Goal: Task Accomplishment & Management: Manage account settings

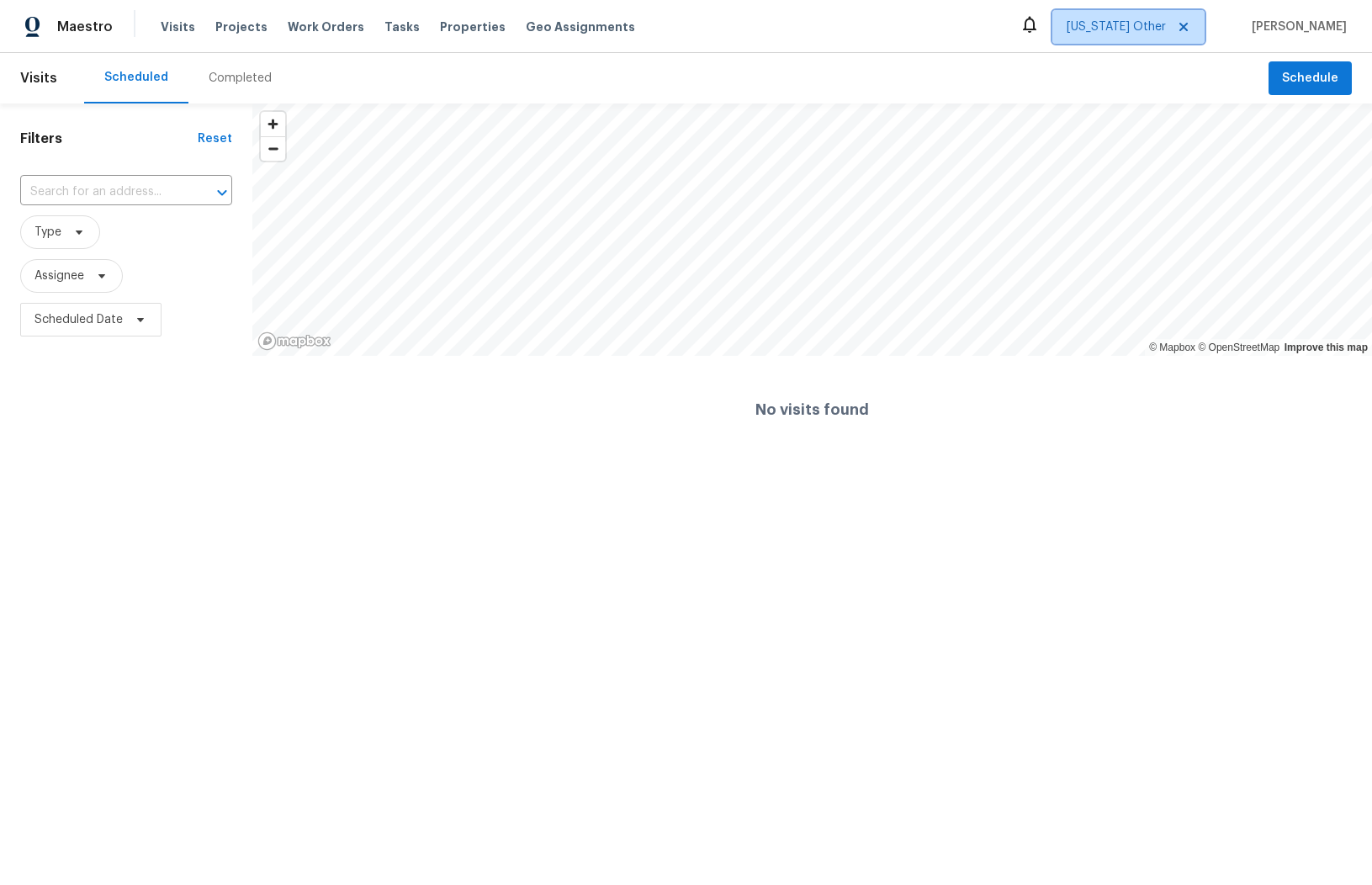
click at [1122, 21] on span "[US_STATE] Other" at bounding box center [1115, 27] width 99 height 17
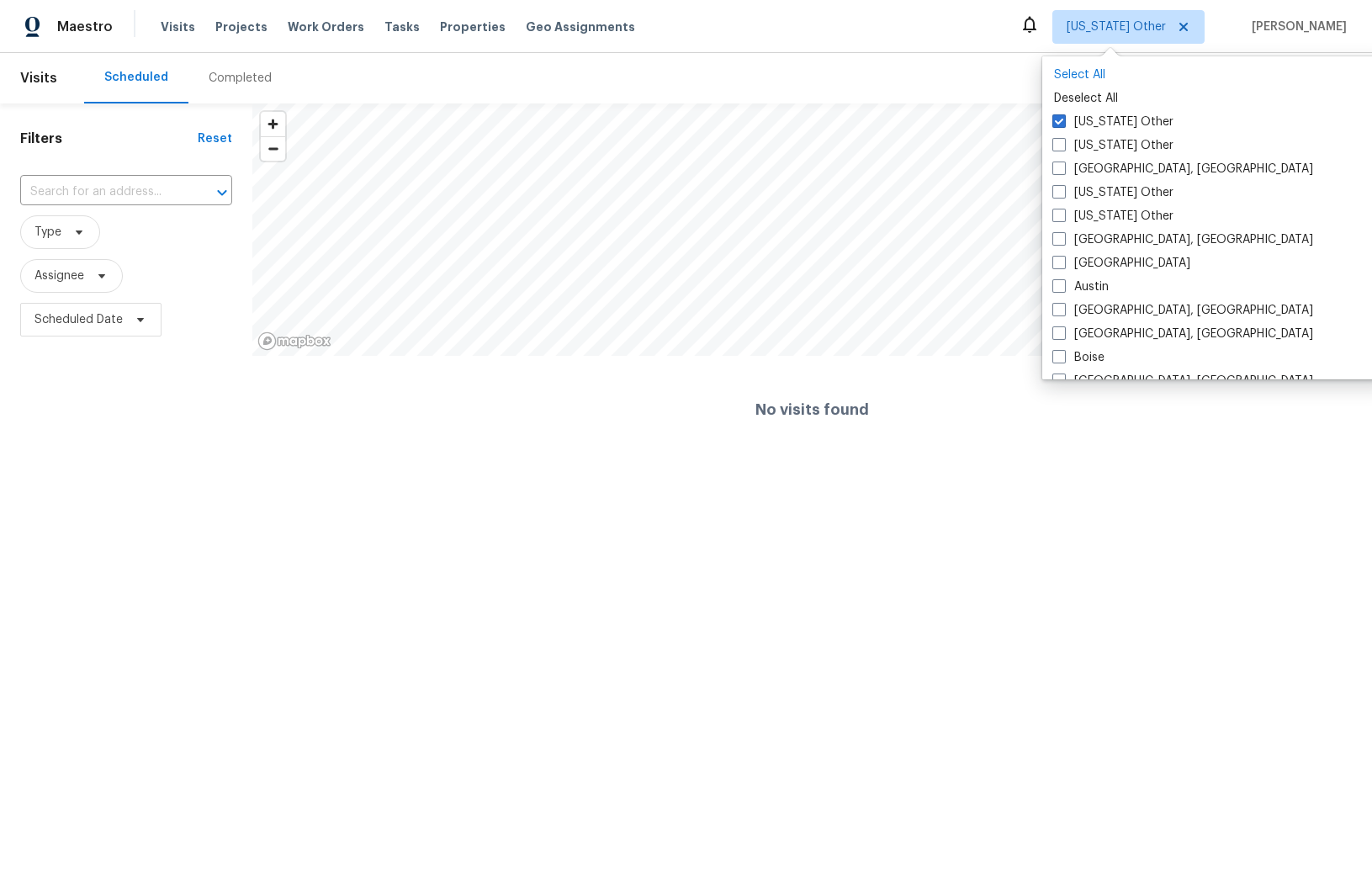
click at [1087, 70] on p "Select All" at bounding box center [1217, 75] width 326 height 17
checkbox input "true"
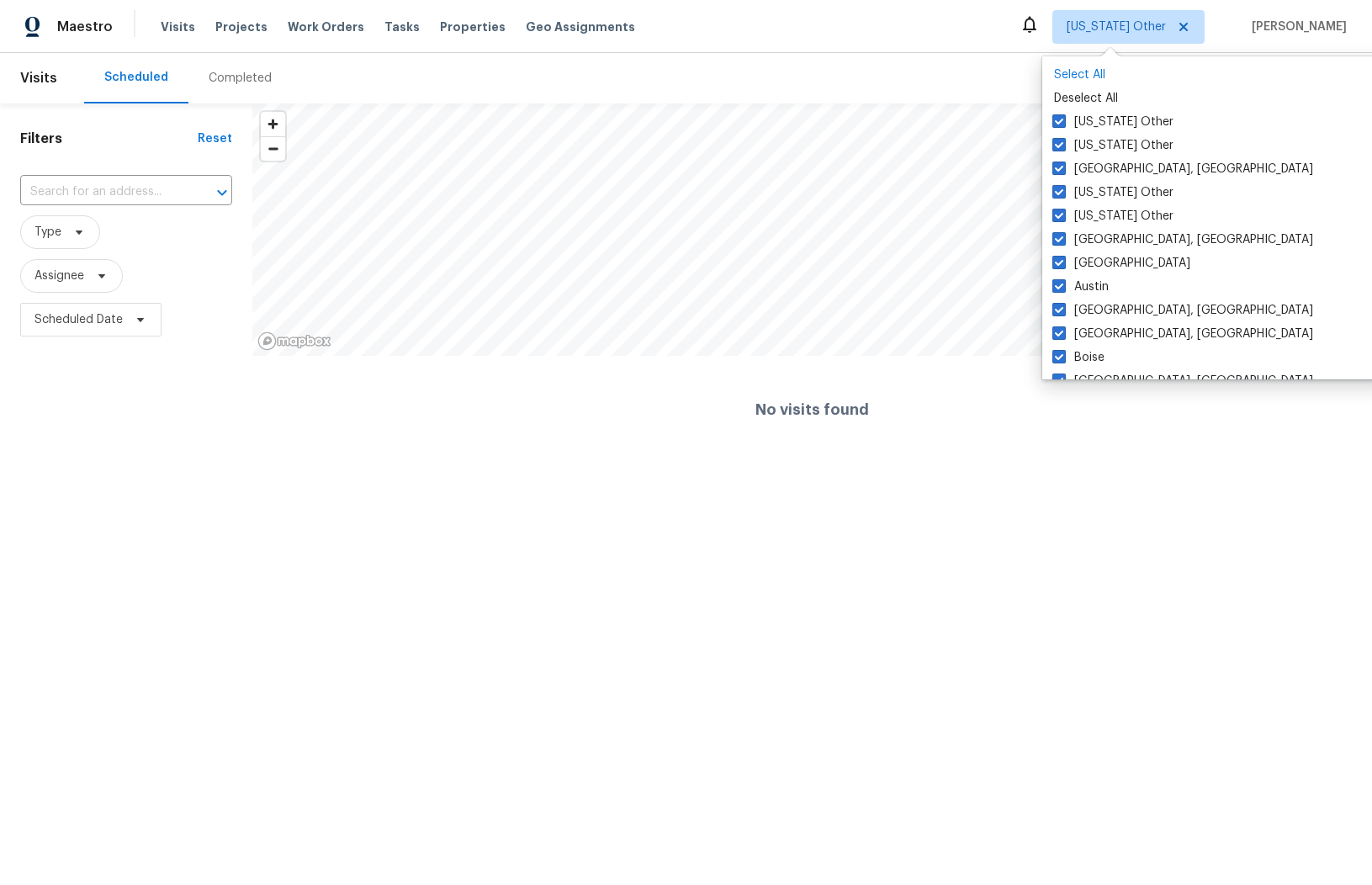
checkbox input "true"
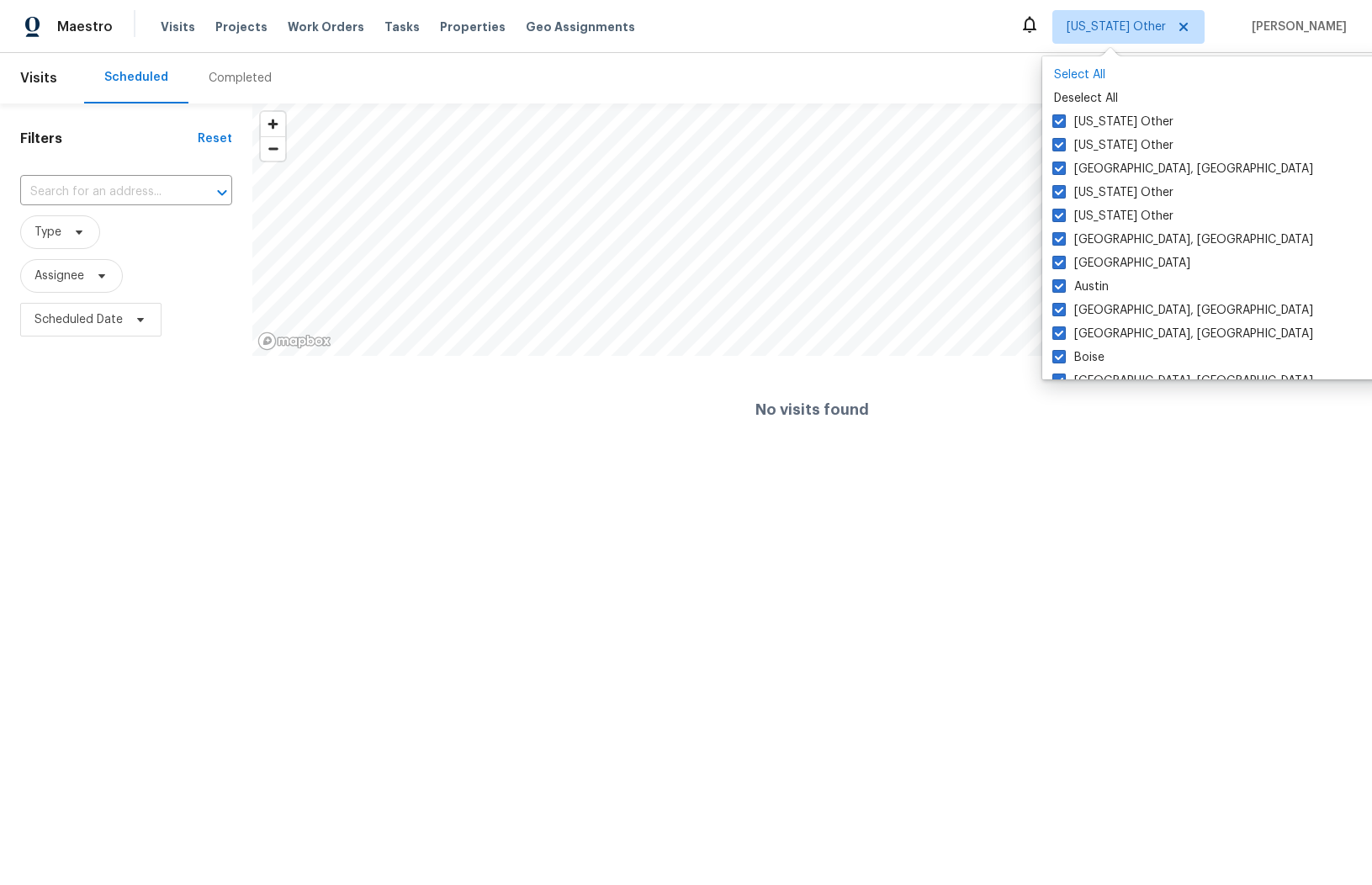
checkbox input "true"
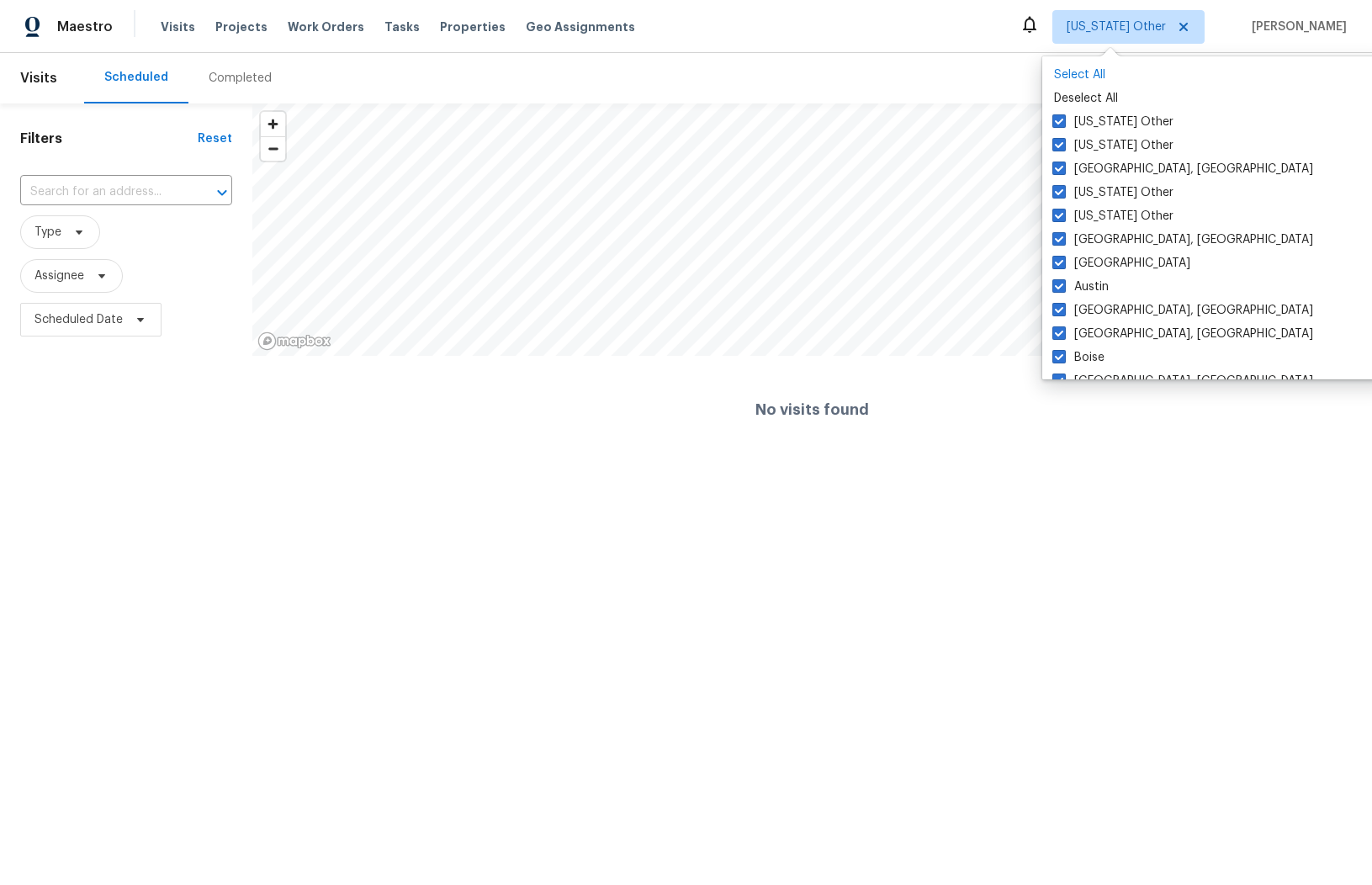
checkbox input "true"
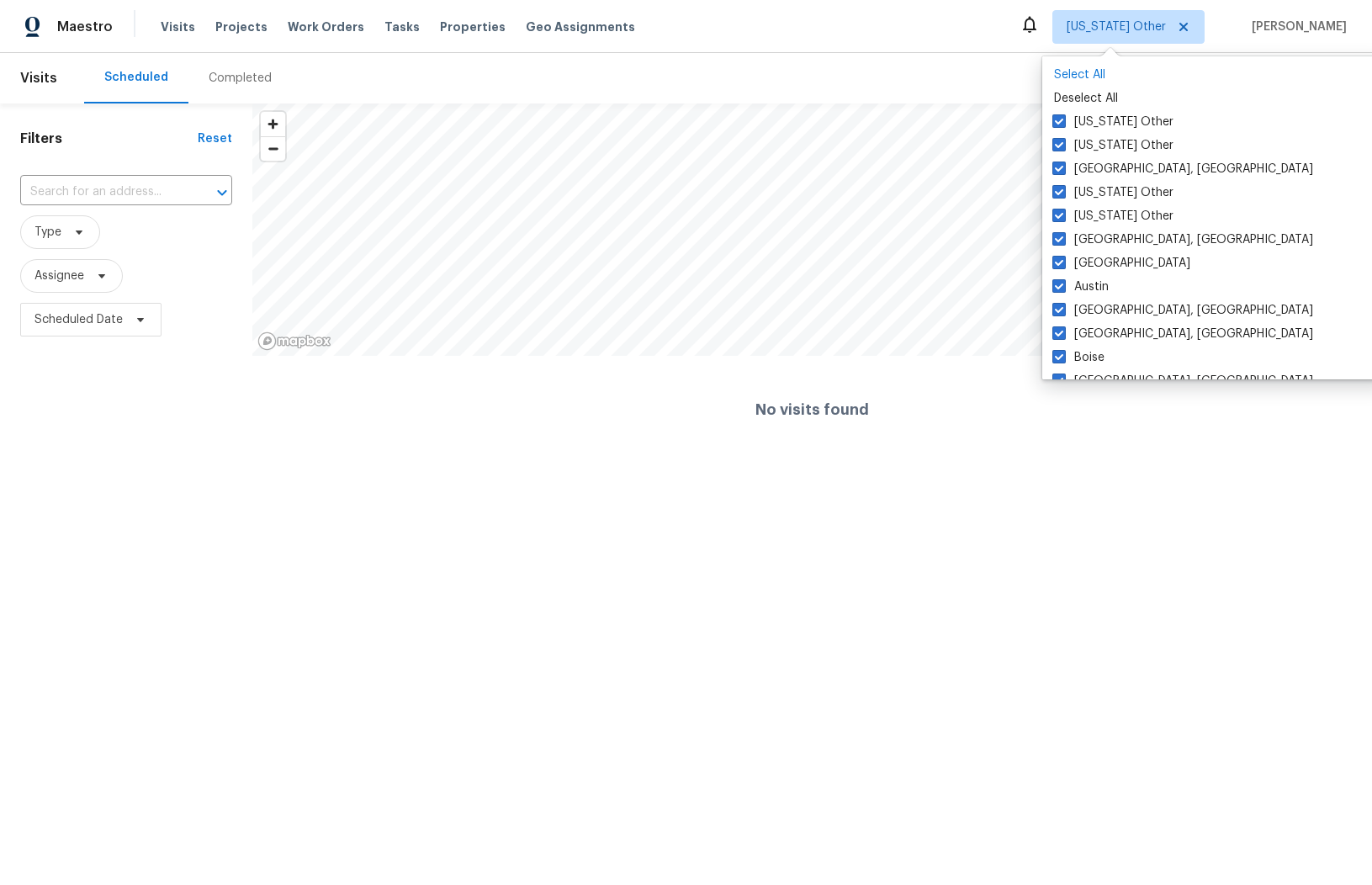
checkbox input "true"
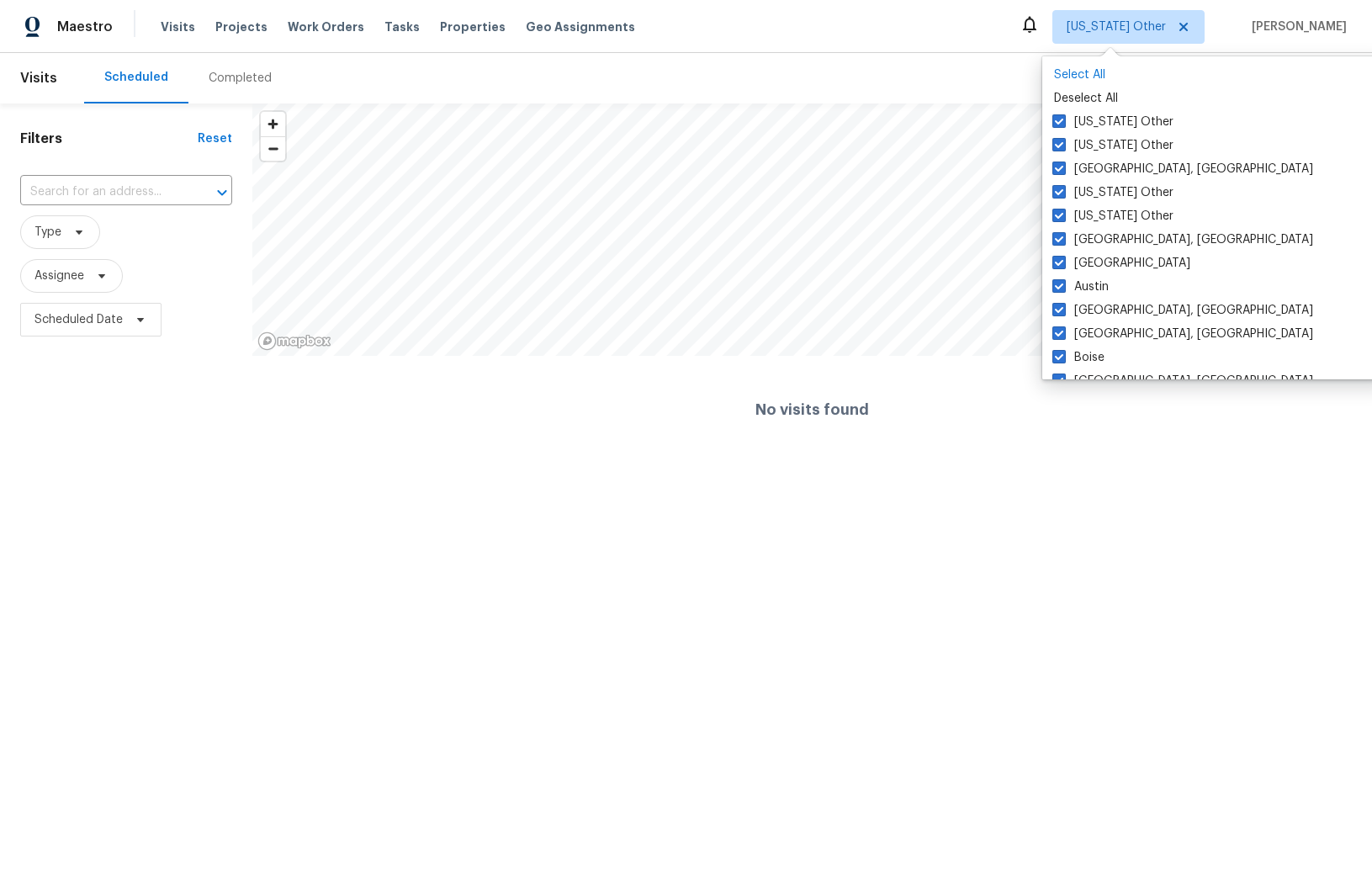
checkbox input "true"
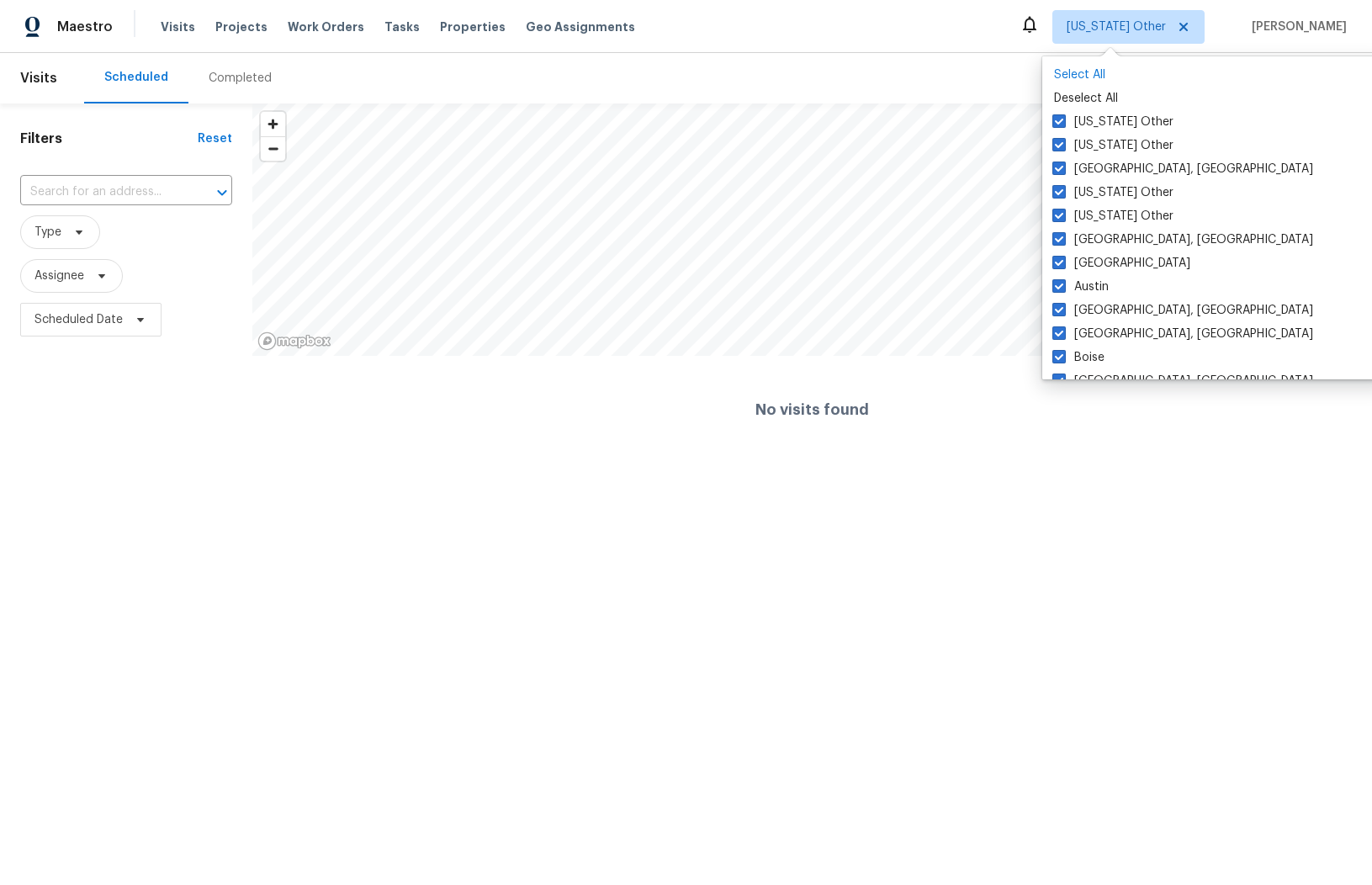
checkbox input "true"
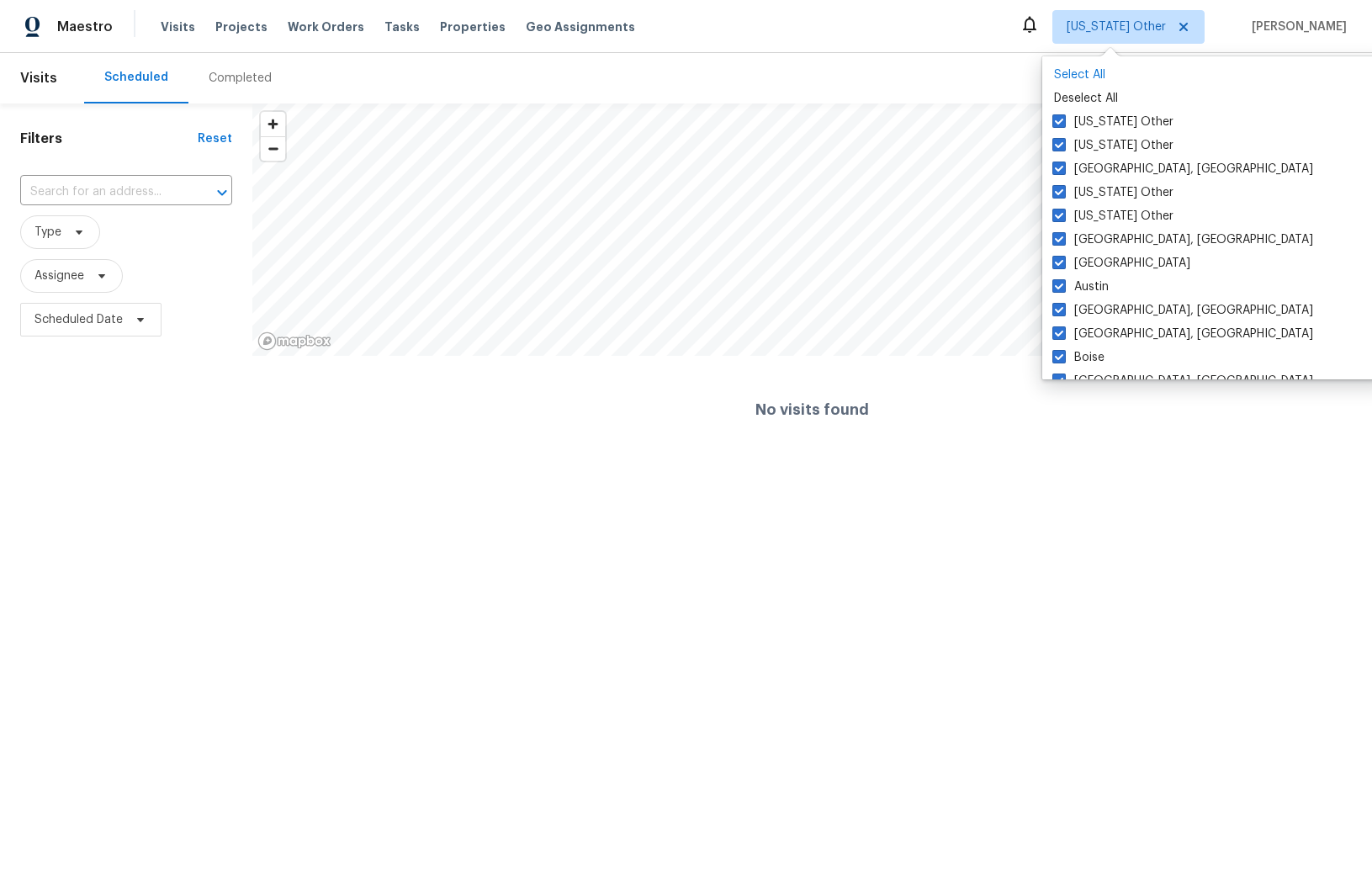
checkbox input "true"
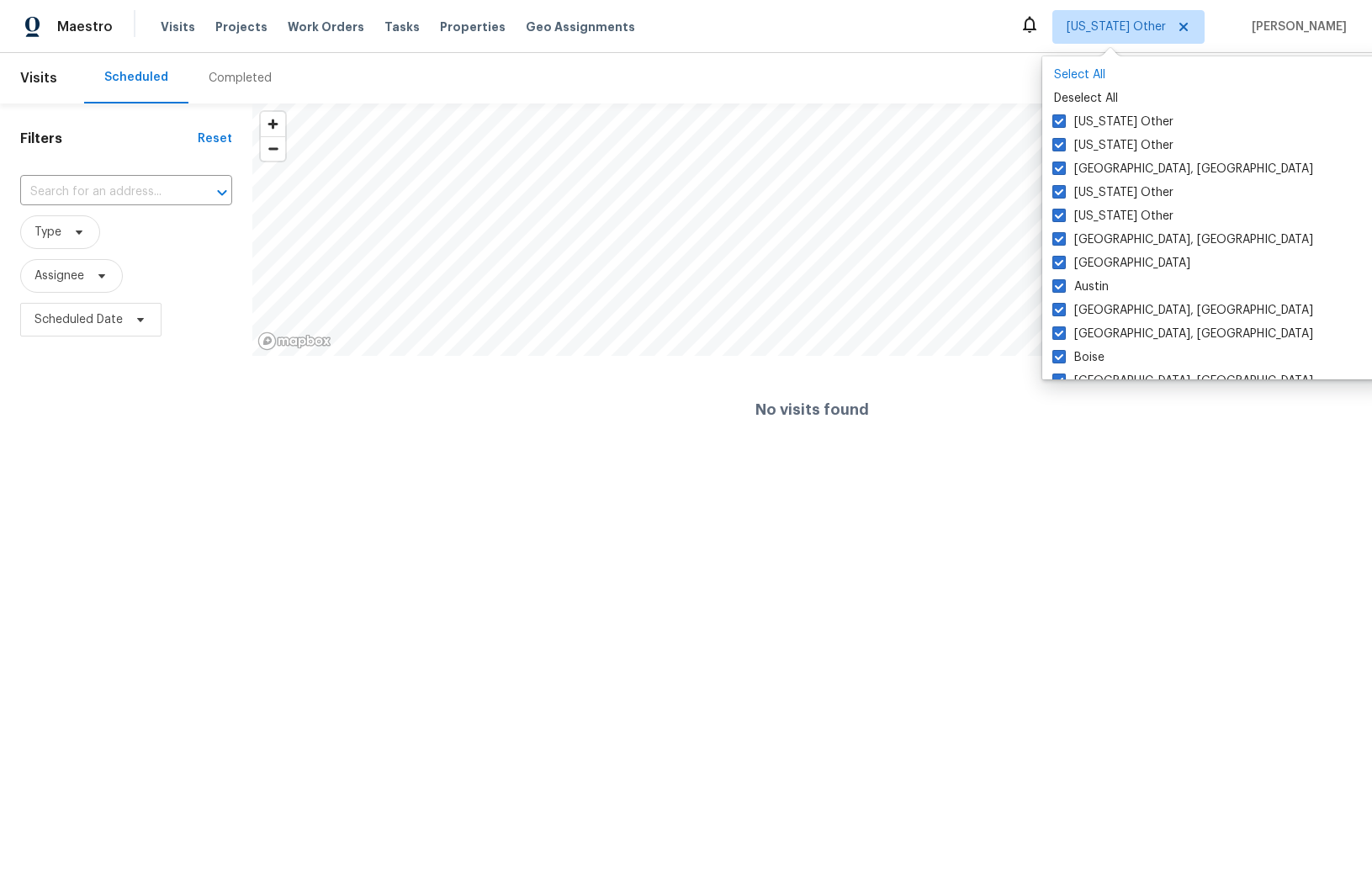
checkbox input "true"
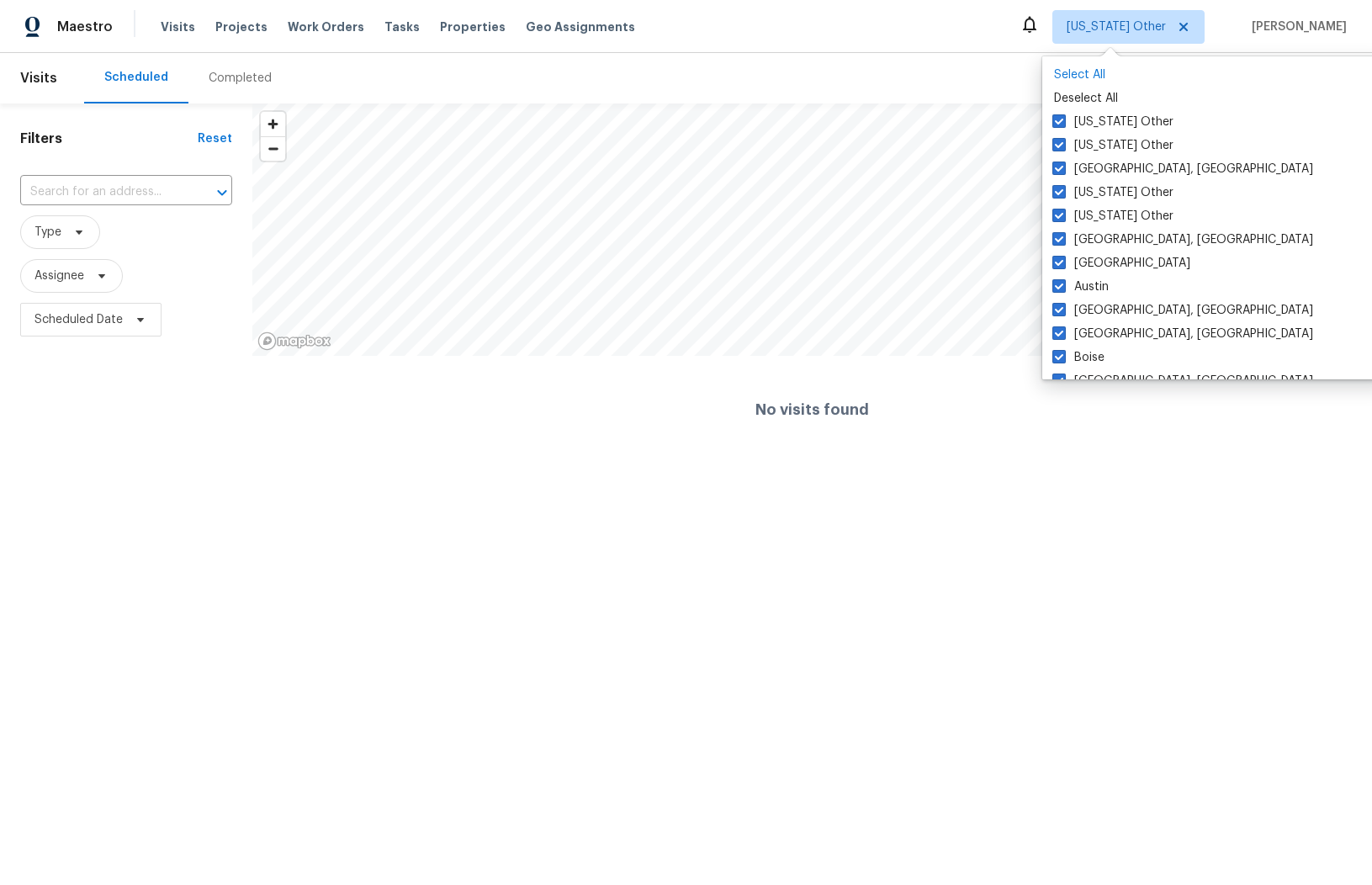
checkbox input "true"
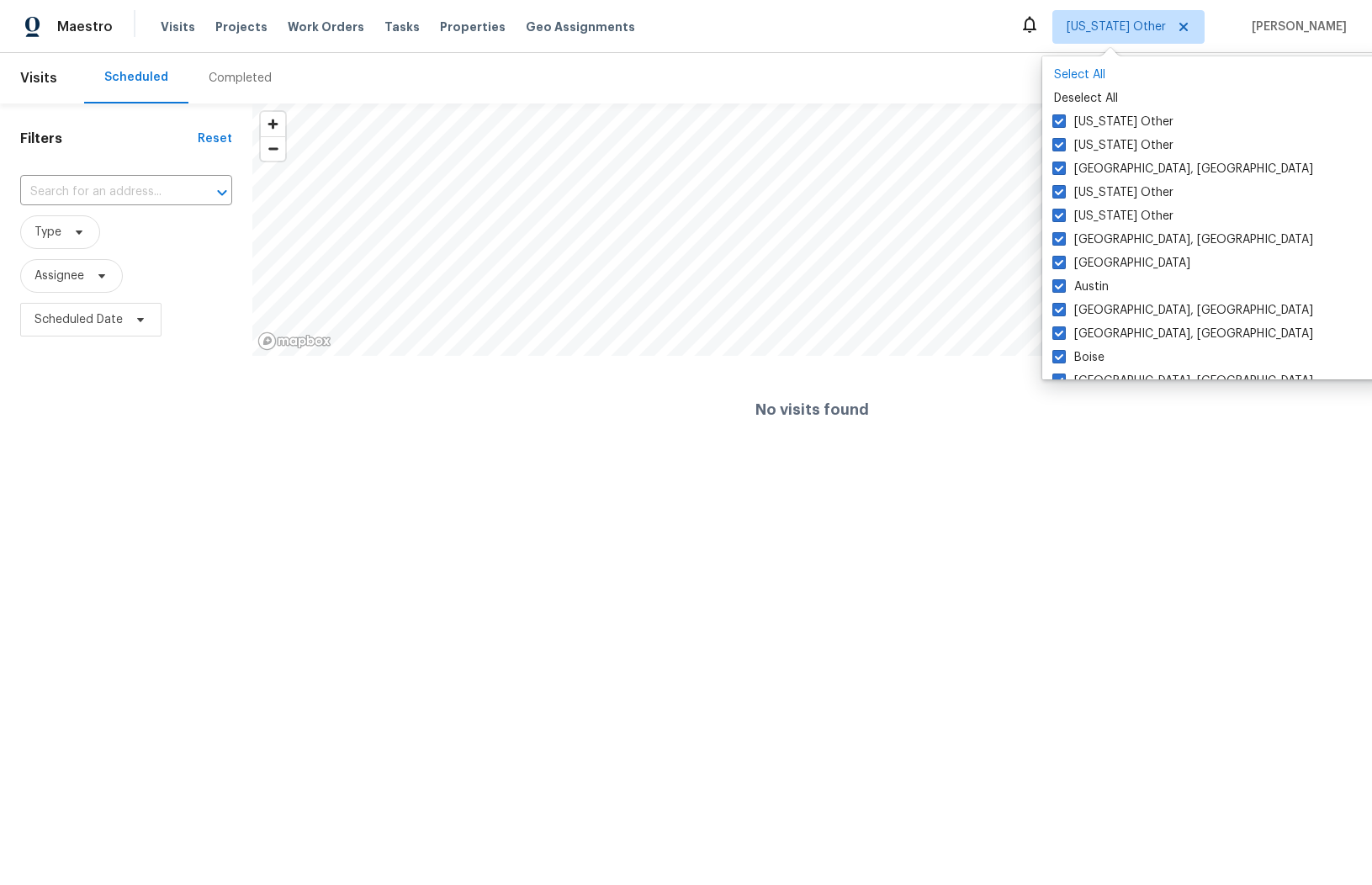
checkbox input "true"
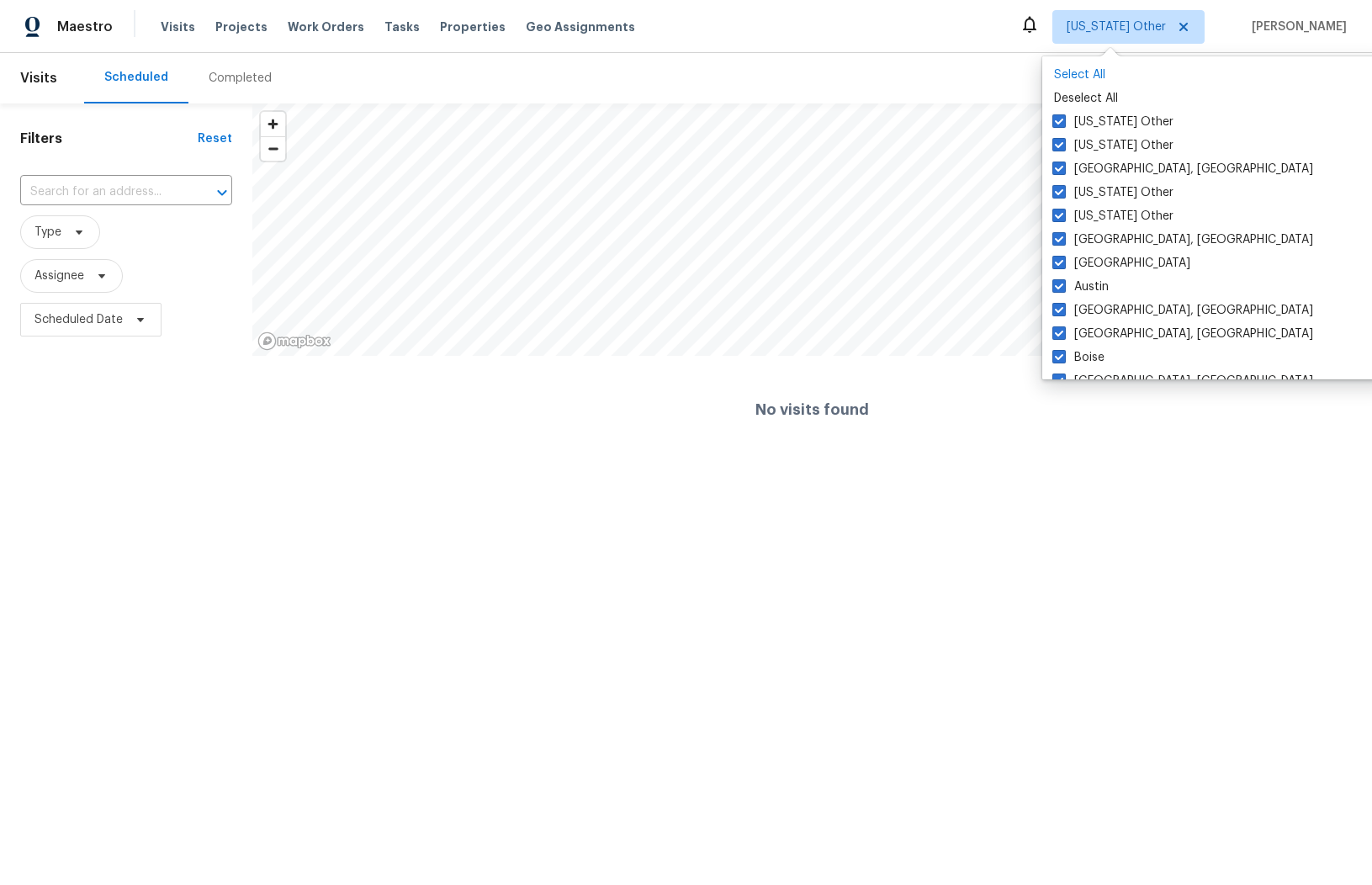
checkbox input "true"
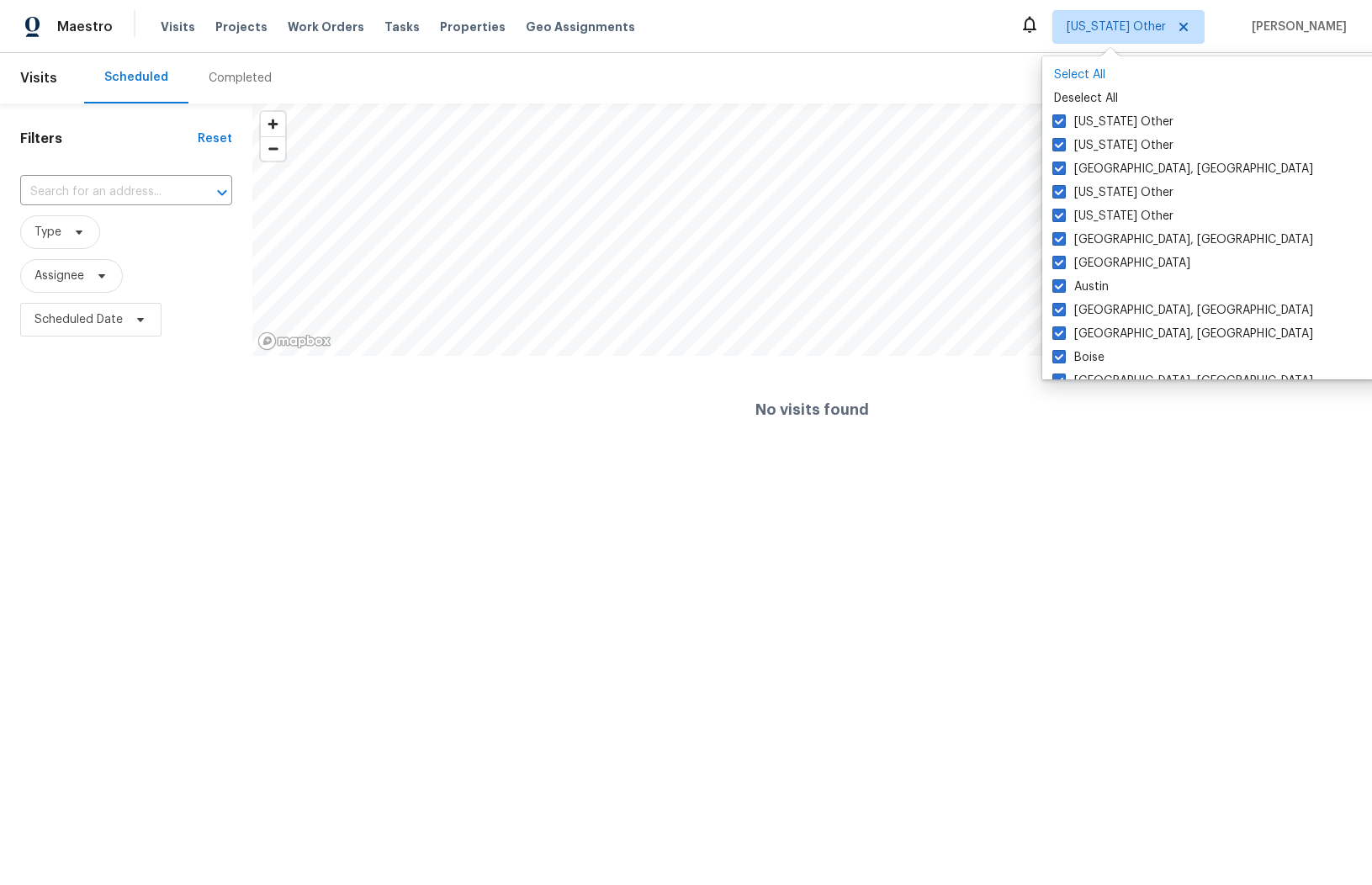
checkbox input "true"
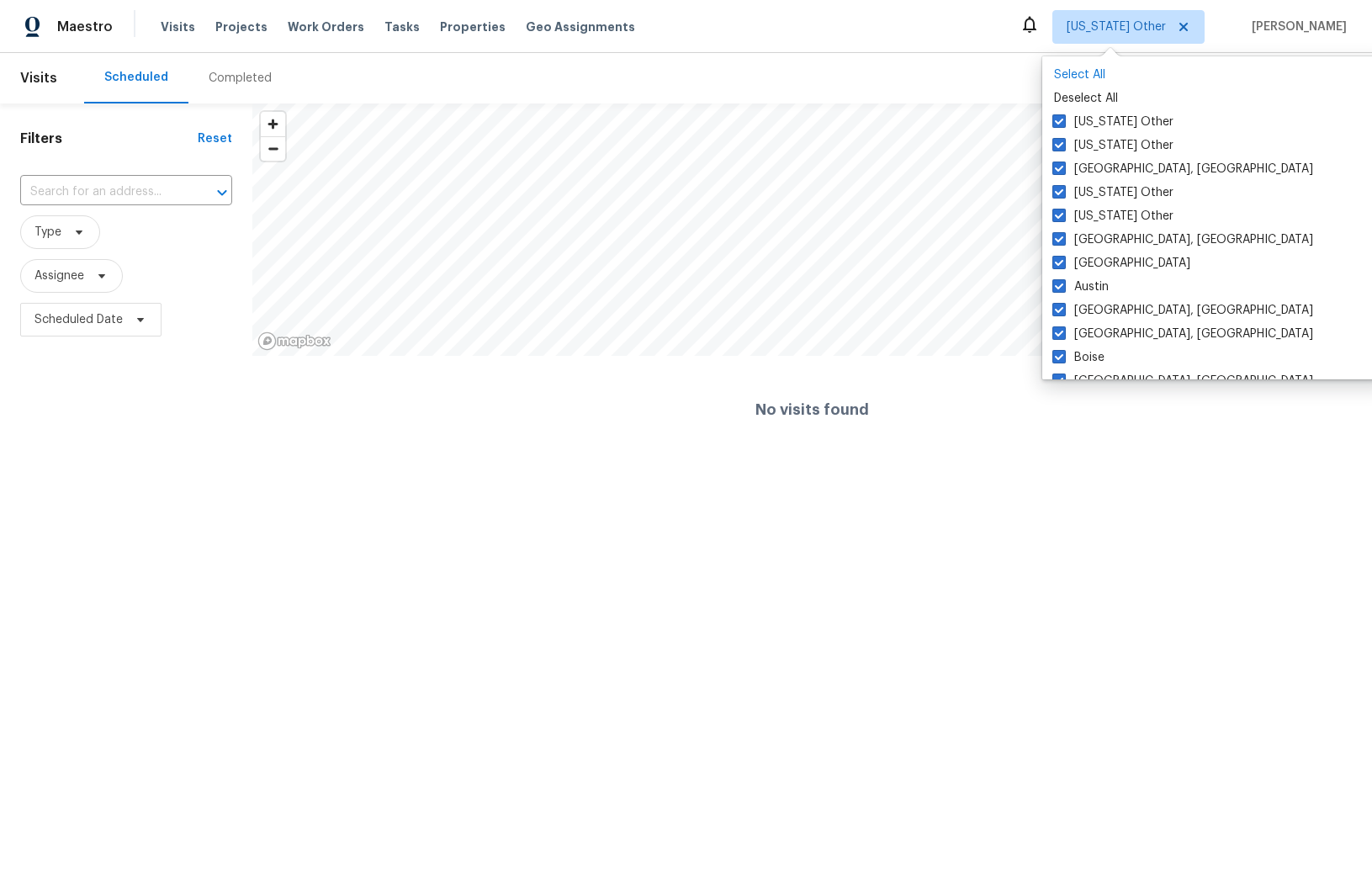
checkbox input "true"
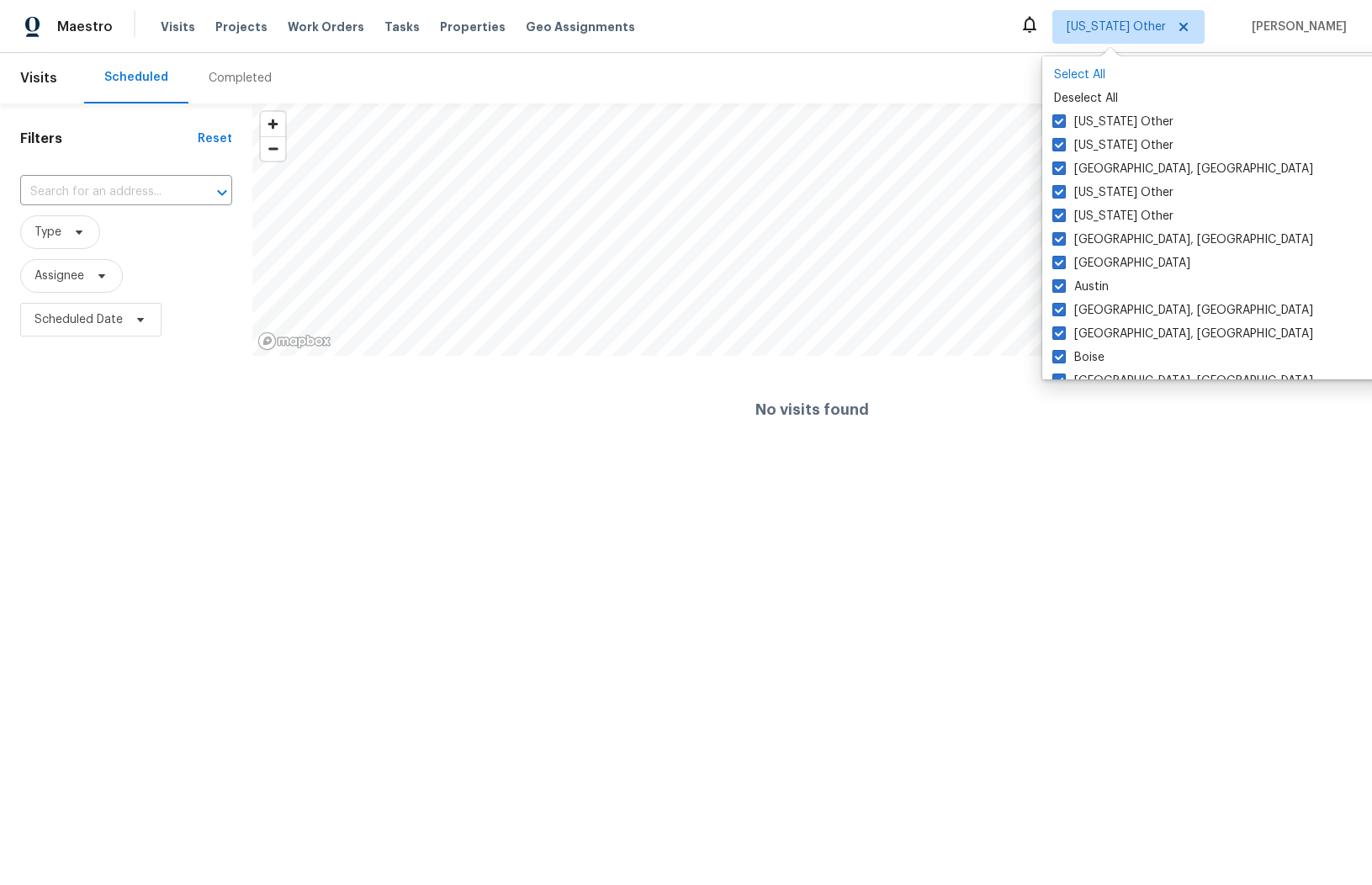
checkbox input "true"
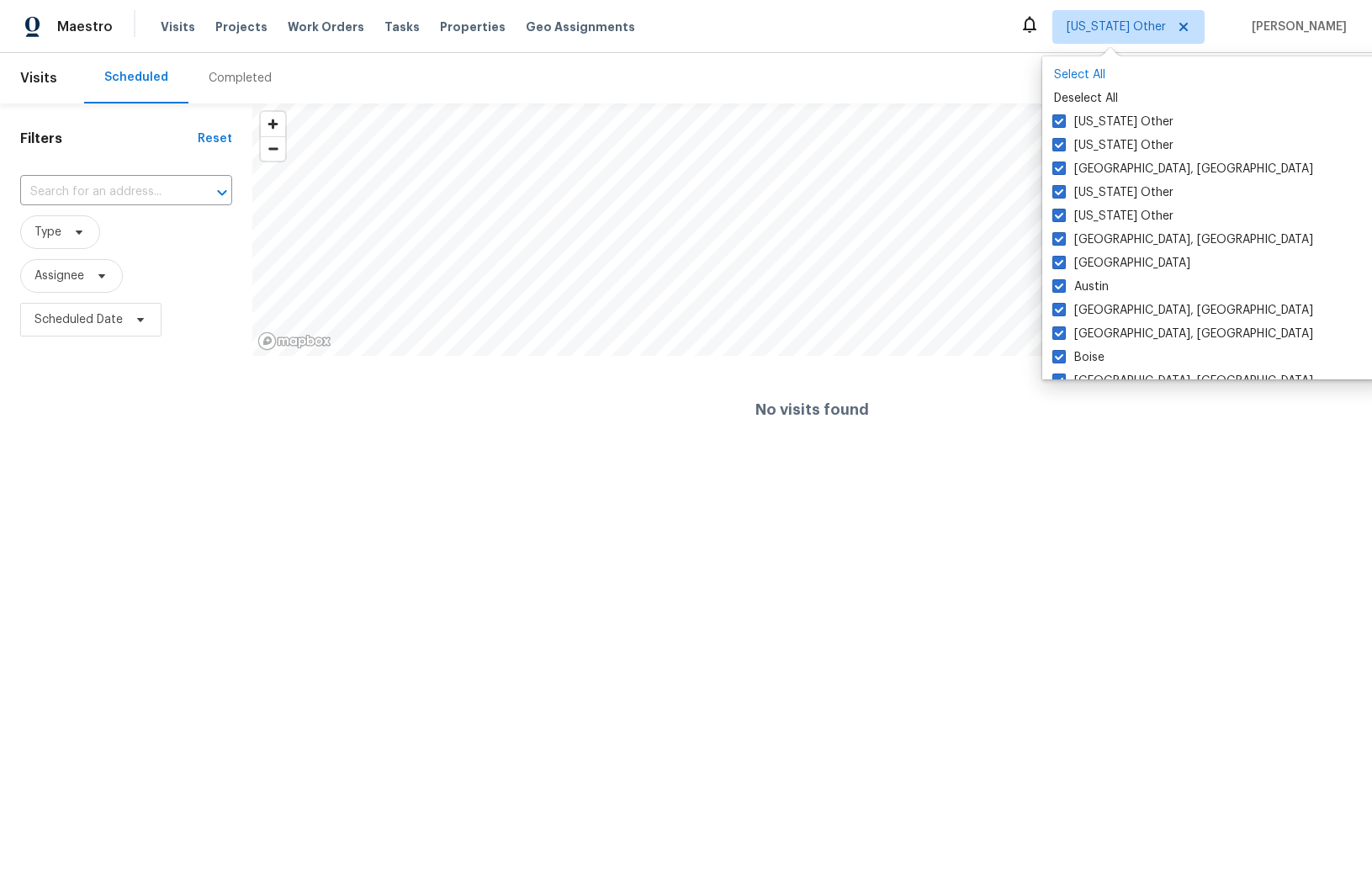
checkbox input "true"
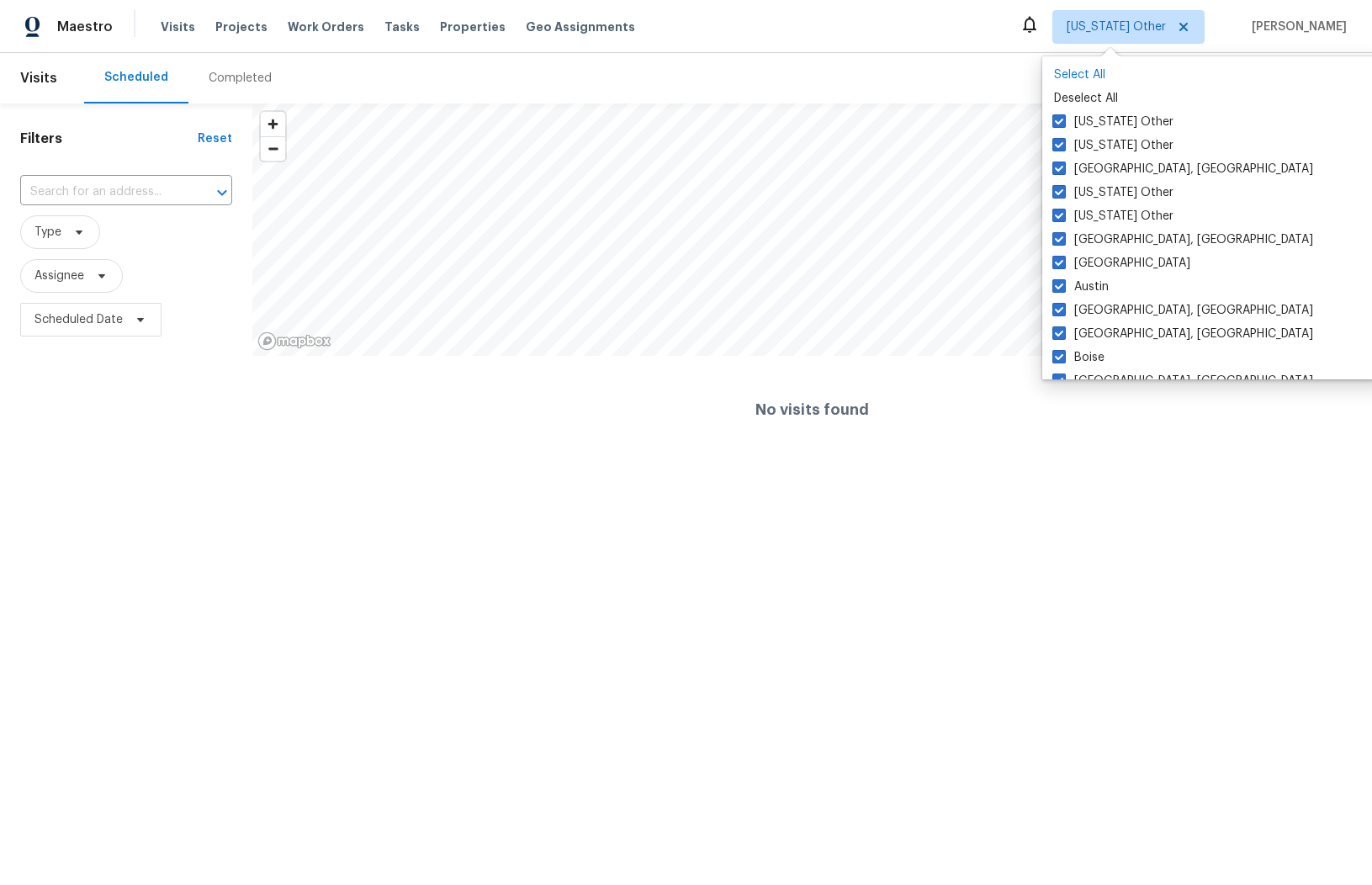
checkbox input "true"
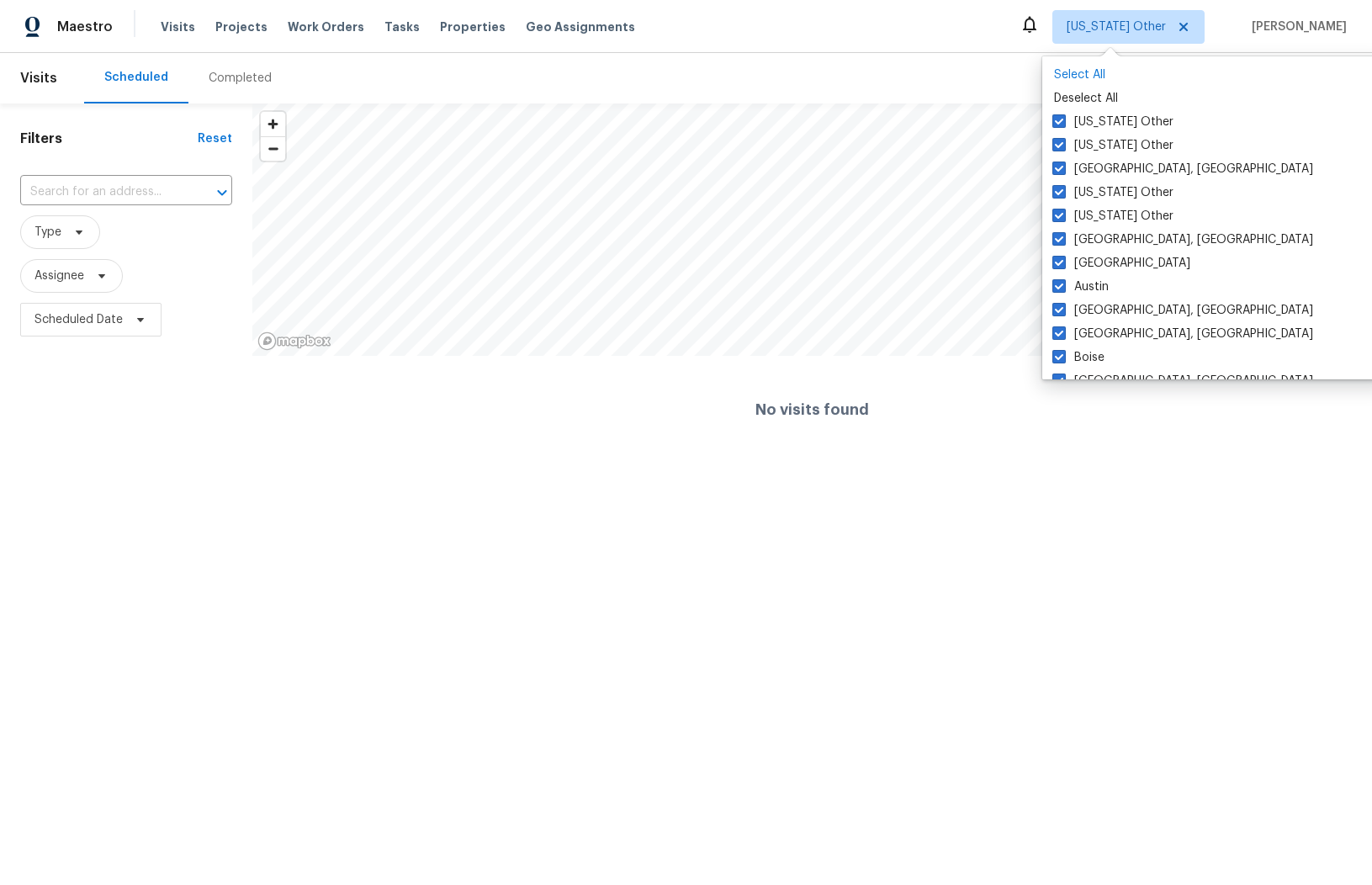
checkbox input "true"
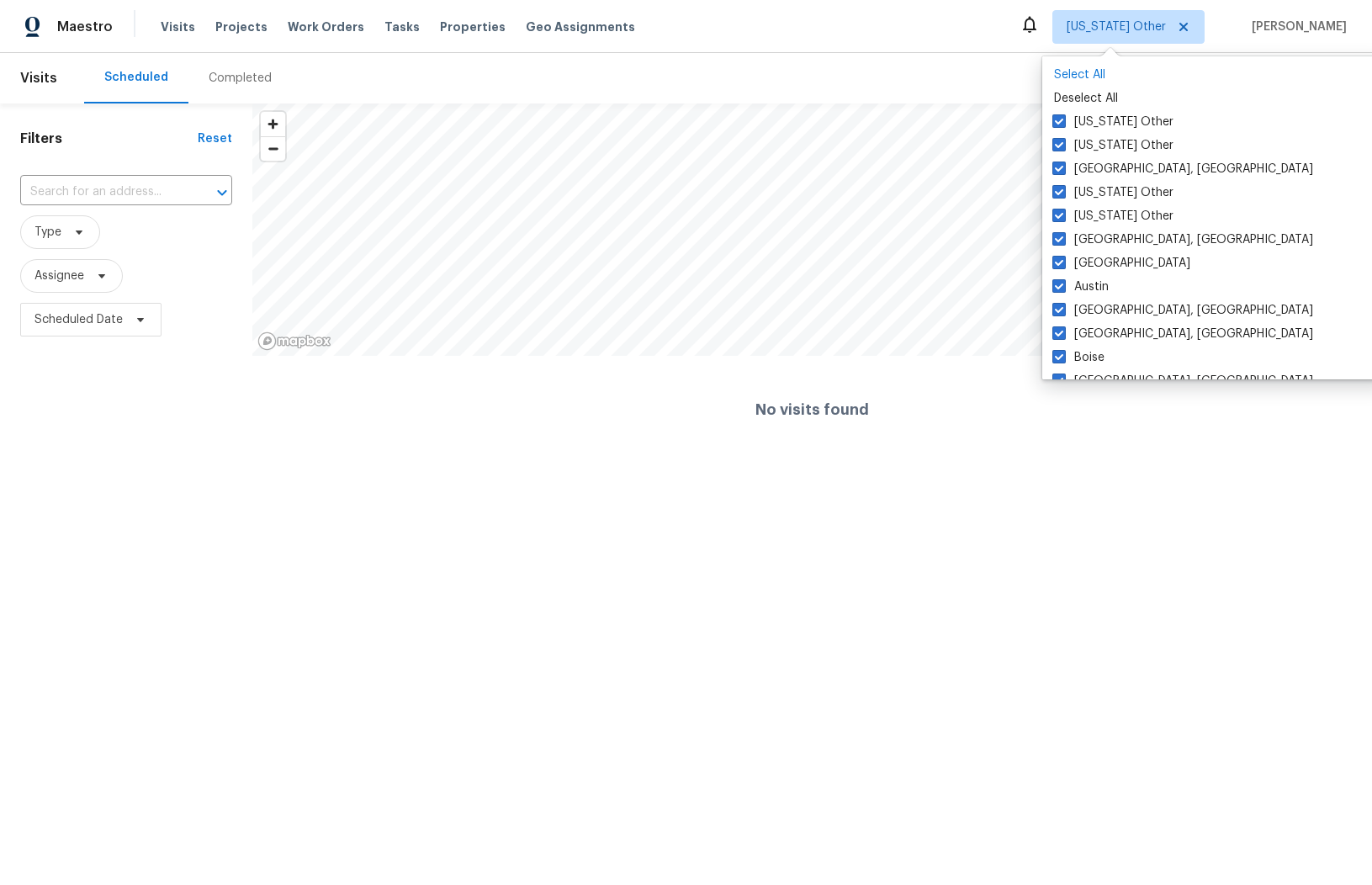
checkbox input "true"
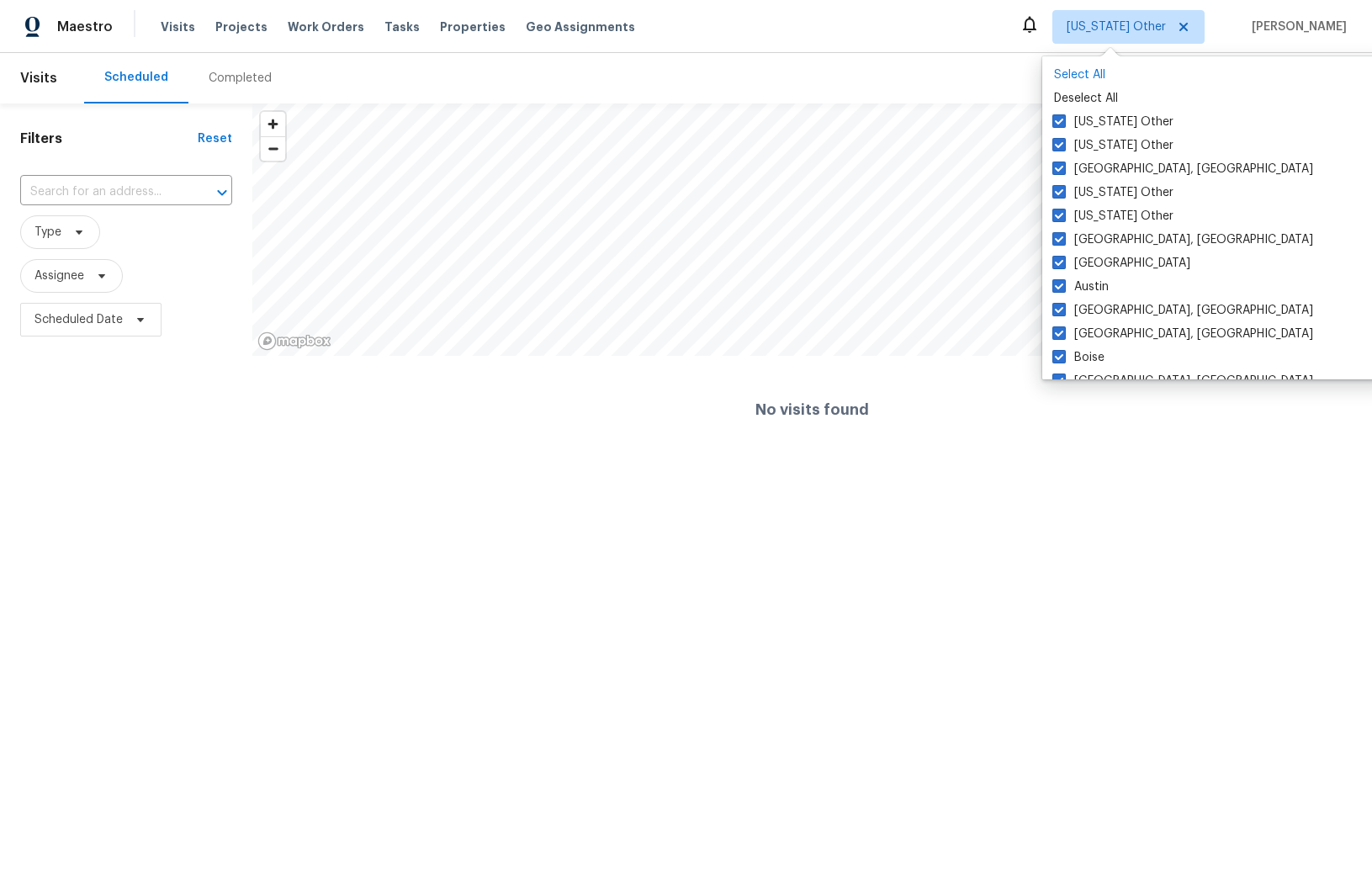
checkbox input "true"
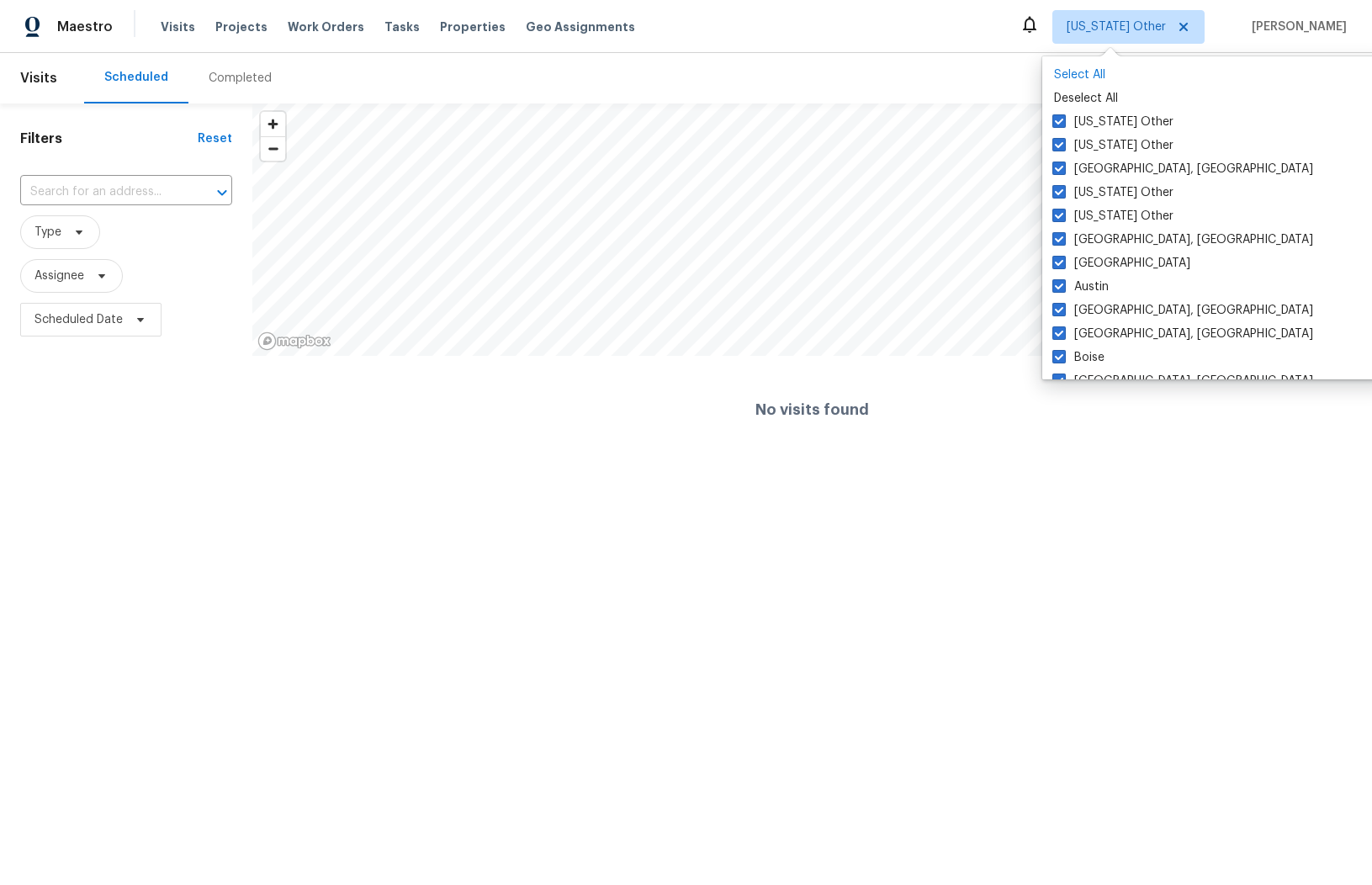
checkbox input "true"
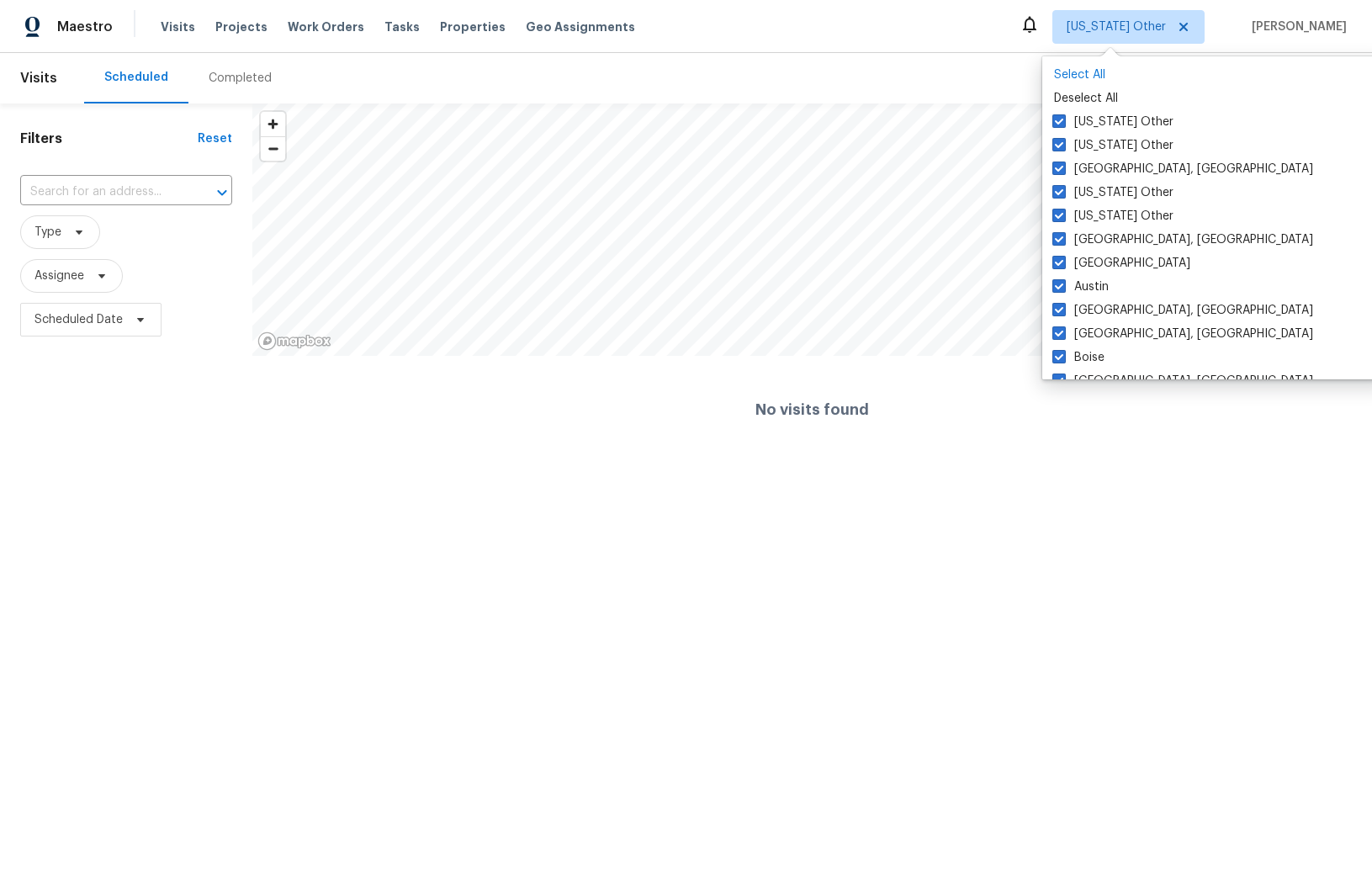
checkbox input "true"
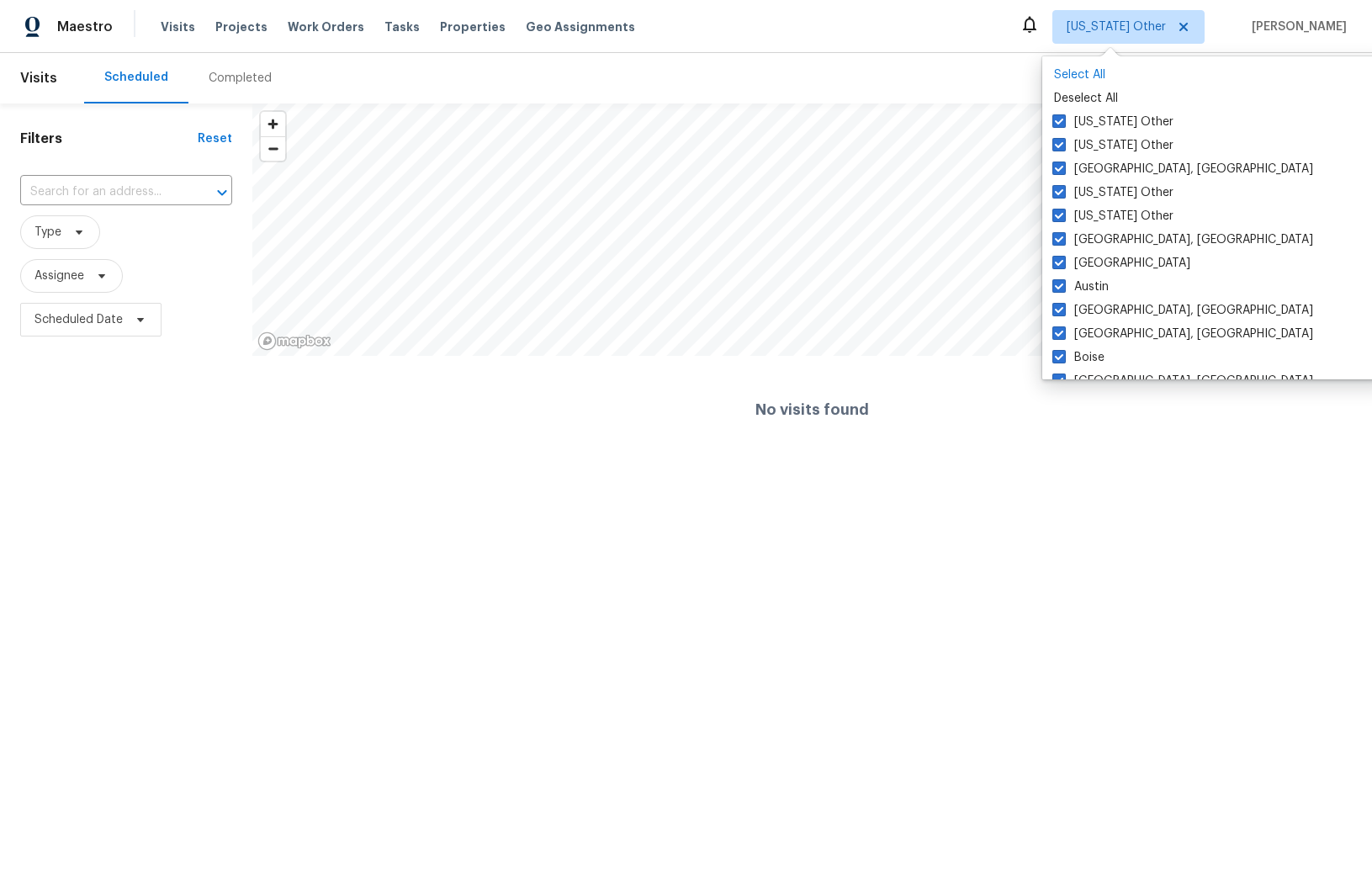
checkbox input "true"
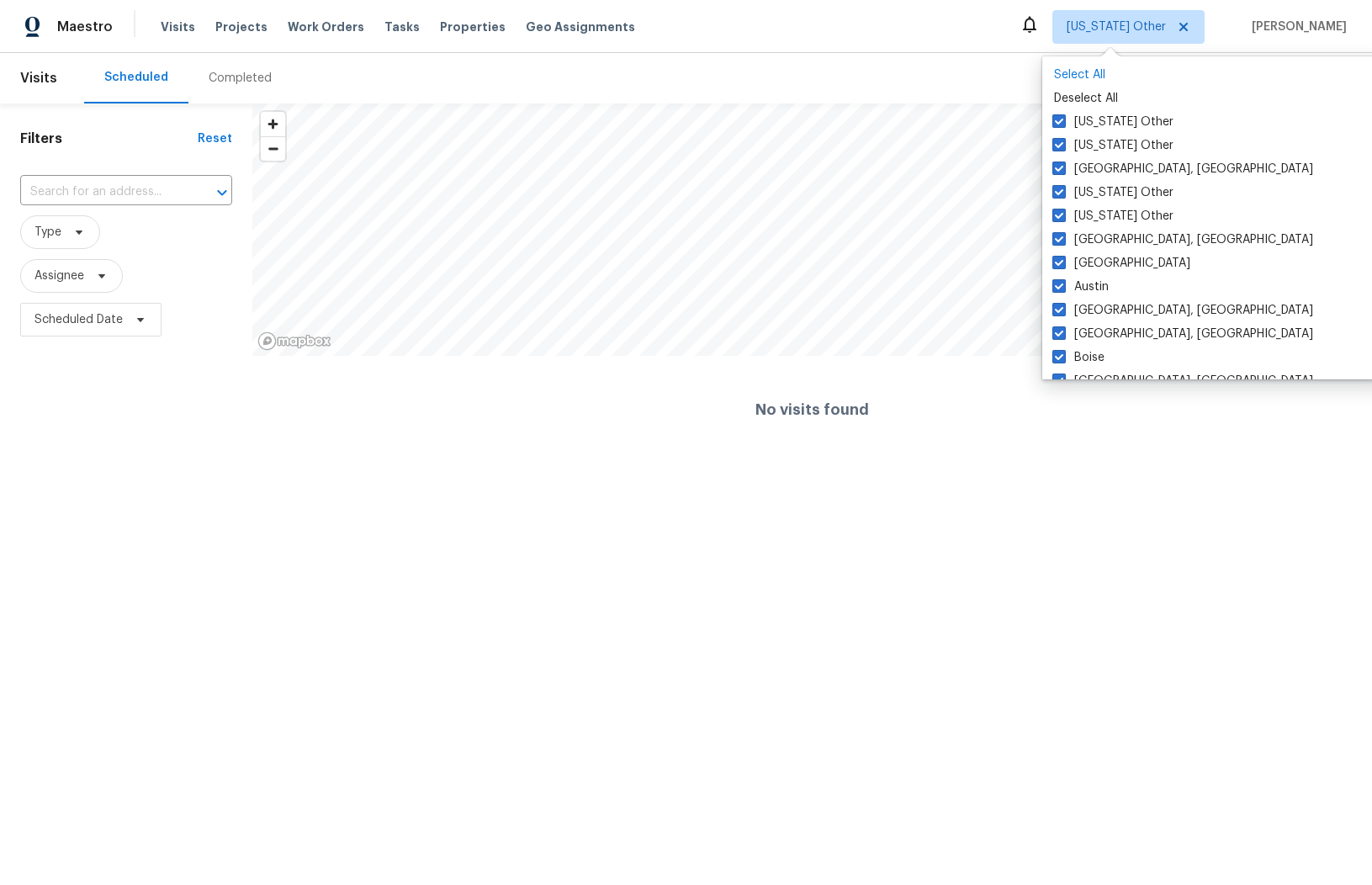
checkbox input "true"
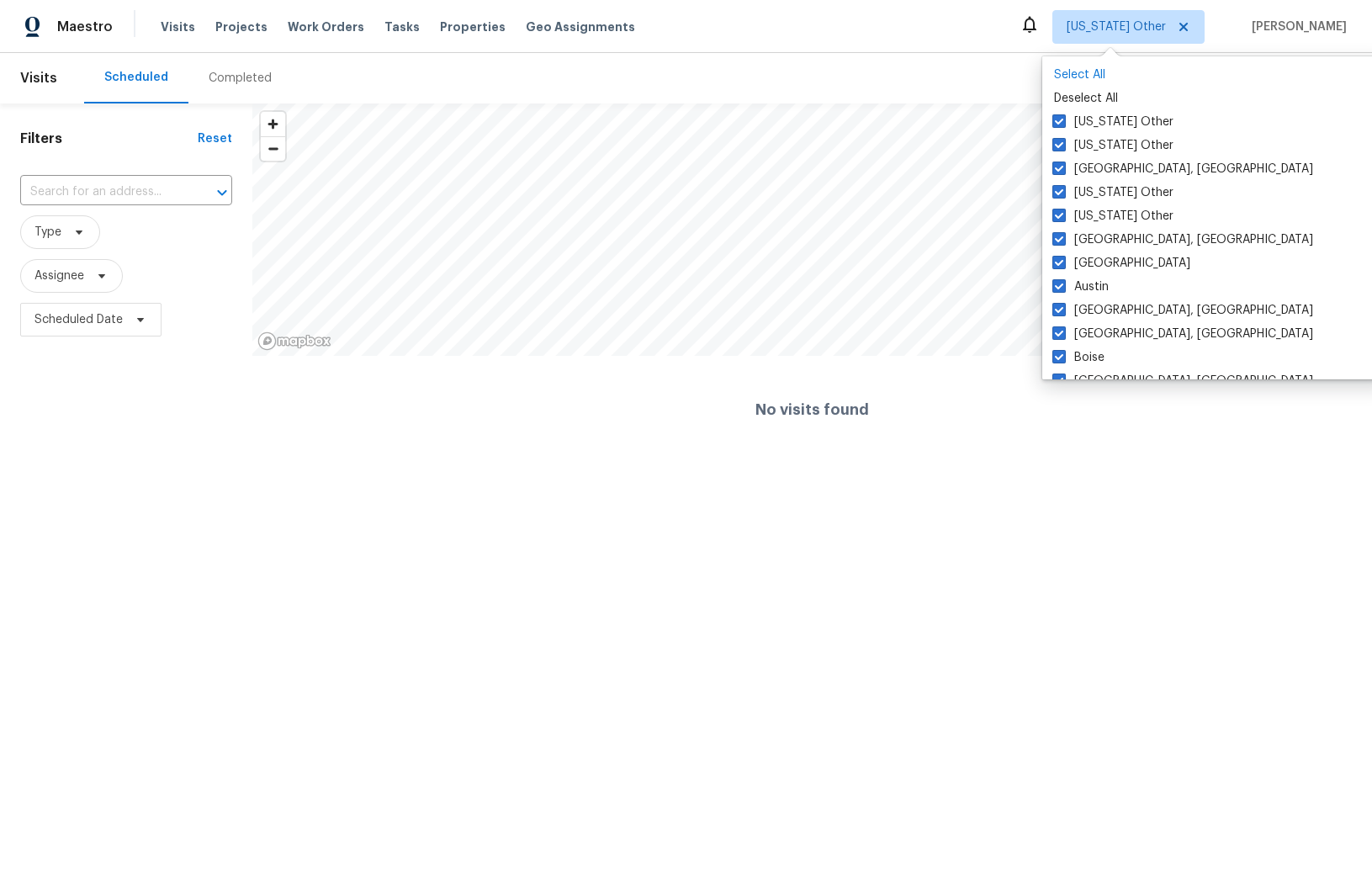
checkbox input "true"
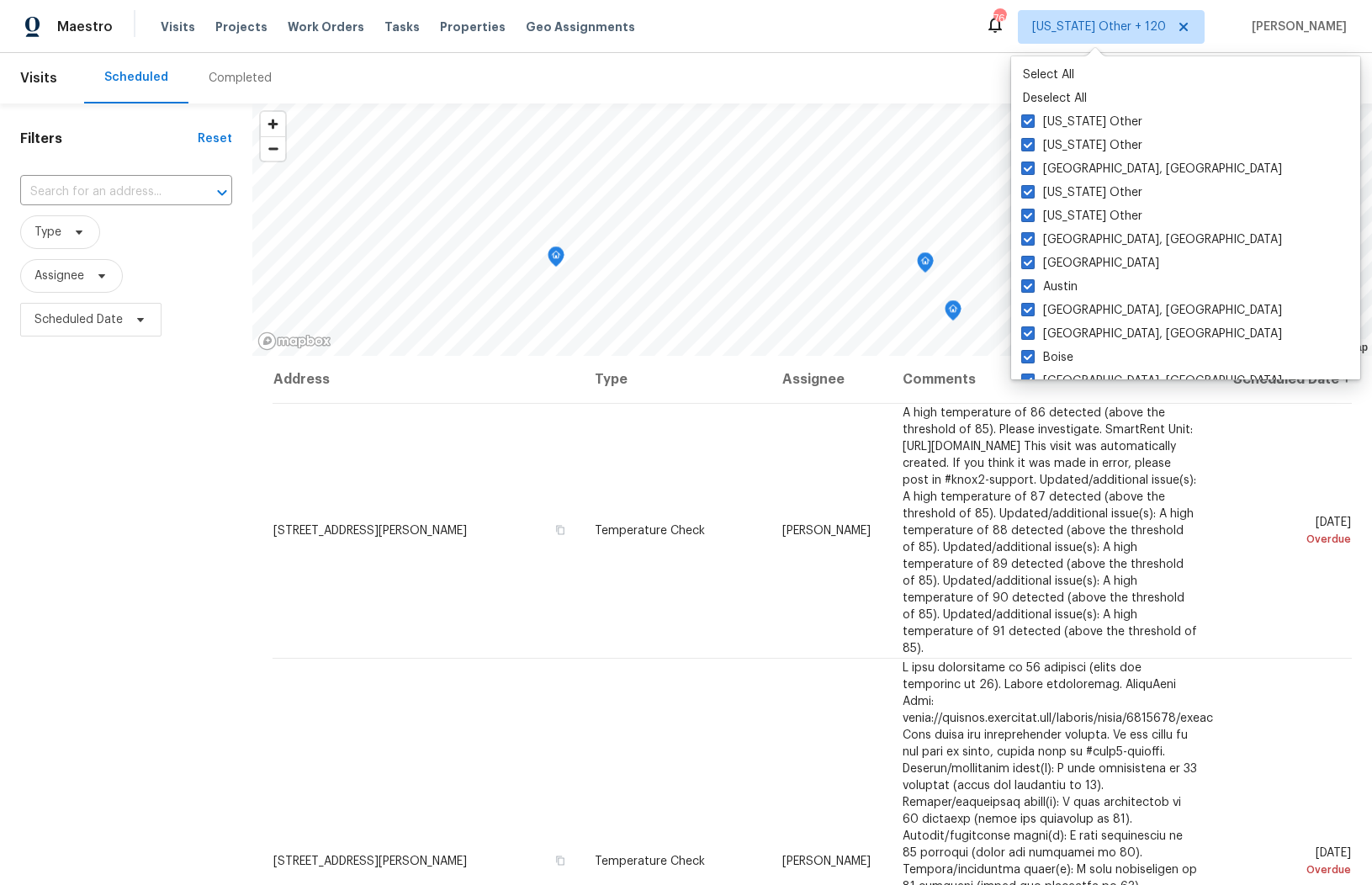
click at [507, 78] on div "Scheduled Completed" at bounding box center [676, 78] width 1184 height 51
